Goal: Information Seeking & Learning: Learn about a topic

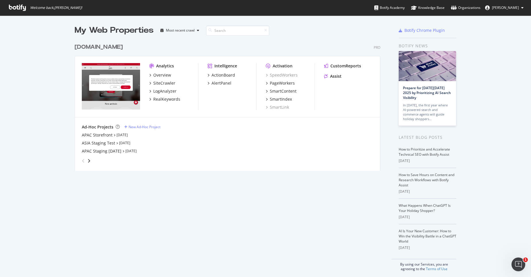
click at [514, 7] on span "[PERSON_NAME]" at bounding box center [505, 7] width 27 height 5
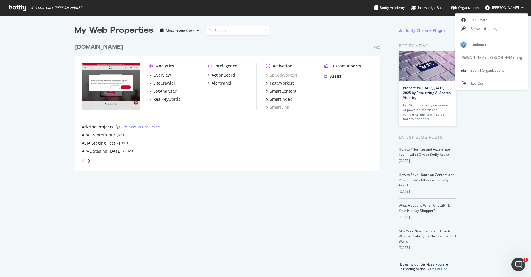
click at [251, 184] on div "My Web Properties Most recent crawl christianlouboutin.com Pro Analytics Overvi…" at bounding box center [233, 148] width 317 height 247
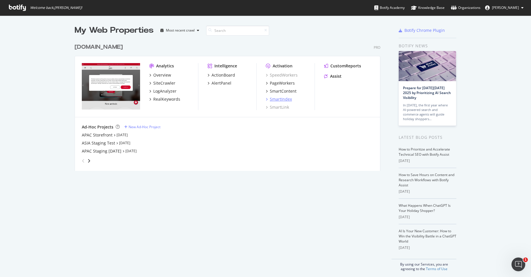
click at [289, 99] on div "SmartIndex" at bounding box center [281, 99] width 22 height 6
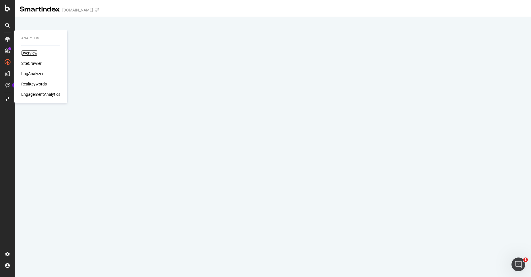
click at [30, 50] on div "Overview" at bounding box center [29, 53] width 16 height 6
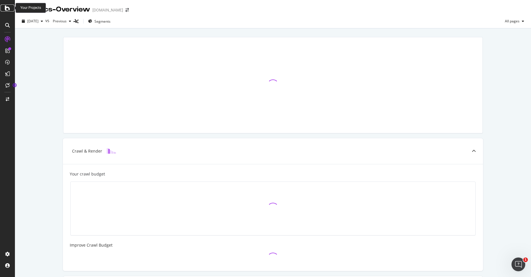
click at [6, 7] on icon at bounding box center [7, 8] width 5 height 7
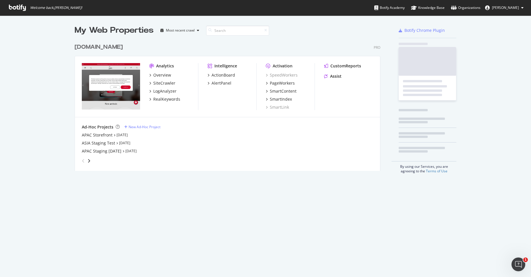
scroll to position [273, 523]
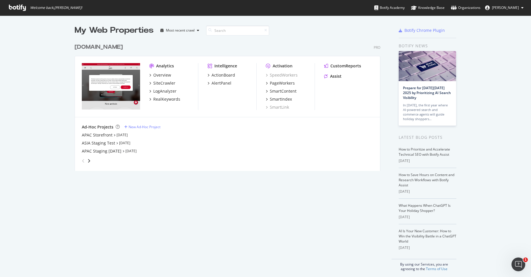
click at [525, 9] on button "[PERSON_NAME]" at bounding box center [505, 7] width 48 height 9
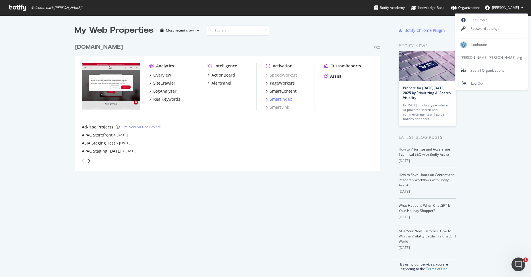
click at [283, 99] on div "SmartIndex" at bounding box center [281, 99] width 22 height 6
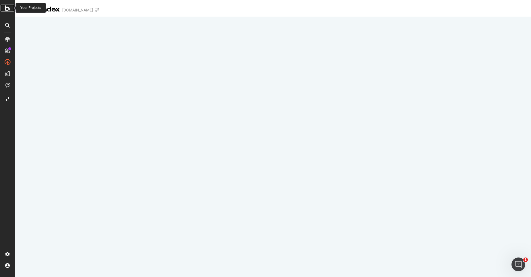
click at [9, 11] on icon at bounding box center [7, 8] width 5 height 7
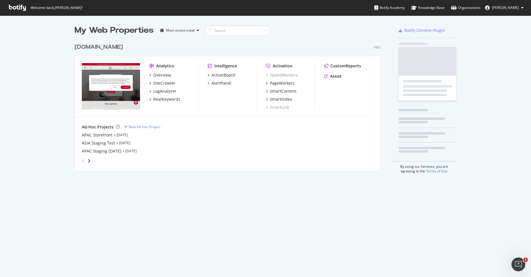
scroll to position [131, 306]
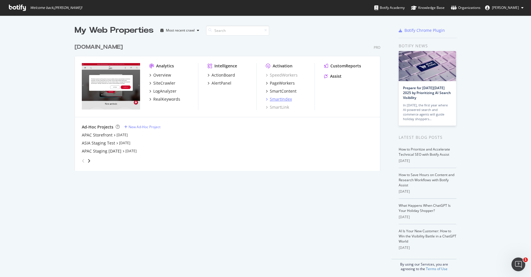
click at [278, 99] on div "SmartIndex" at bounding box center [281, 99] width 22 height 6
